Goal: Navigation & Orientation: Understand site structure

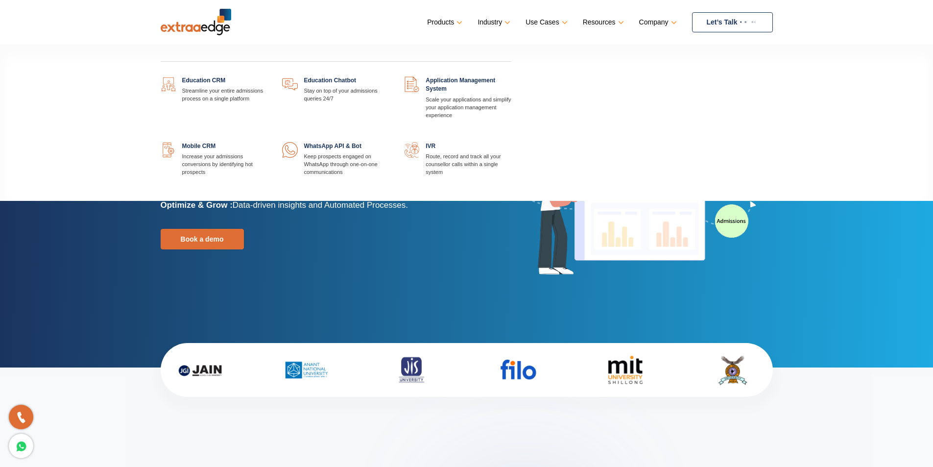
click at [267, 76] on link at bounding box center [267, 76] width 0 height 0
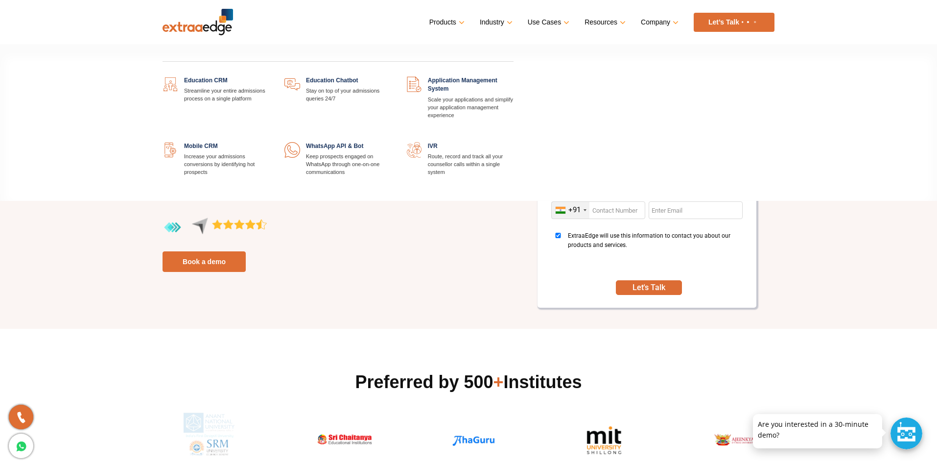
click at [514, 76] on link at bounding box center [514, 76] width 0 height 0
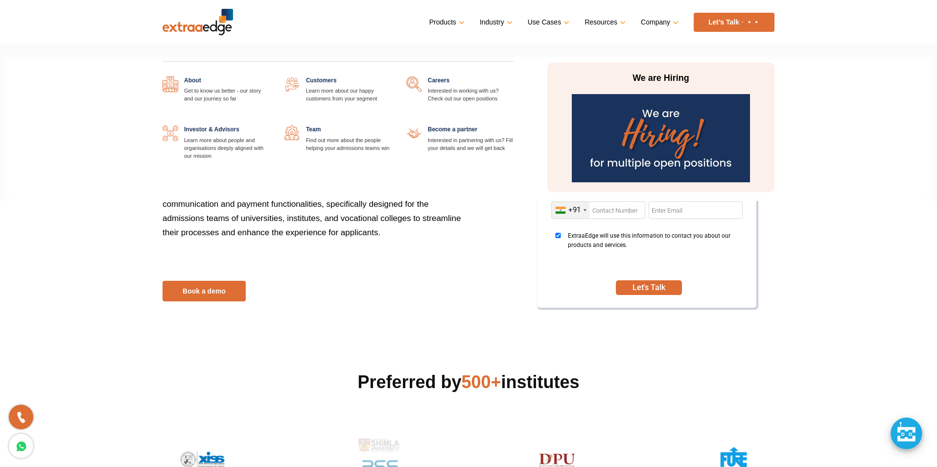
click at [651, 21] on link "Company" at bounding box center [659, 22] width 36 height 14
click at [308, 75] on div "About Get to know us better - our story and our journey so far Customers Learn …" at bounding box center [338, 123] width 366 height 137
click at [392, 76] on link at bounding box center [392, 76] width 0 height 0
